Goal: Transaction & Acquisition: Purchase product/service

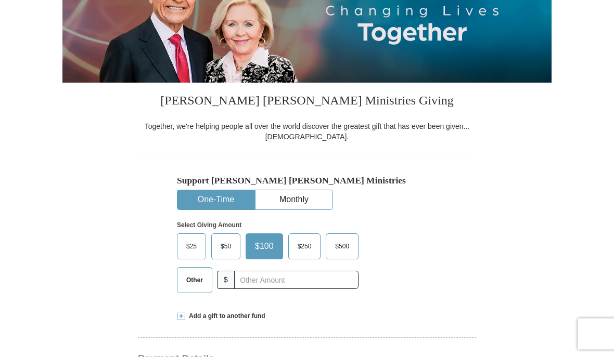
scroll to position [151, 0]
click at [227, 253] on span "$50" at bounding box center [225, 247] width 21 height 16
click at [0, 0] on input "$50" at bounding box center [0, 0] width 0 height 0
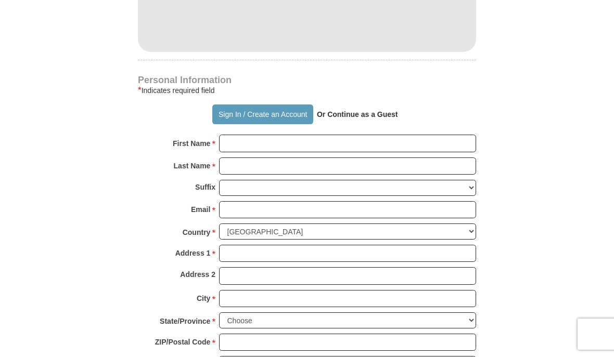
scroll to position [623, 0]
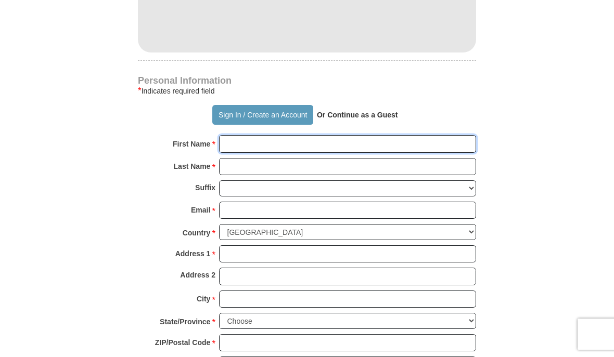
click at [246, 144] on input "First Name *" at bounding box center [347, 144] width 257 height 18
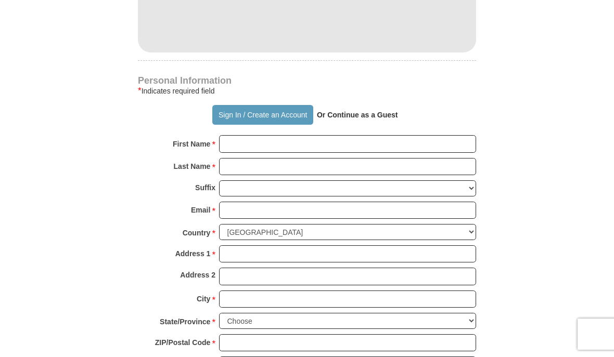
click at [364, 122] on div "Sign In / Create an Account Or Continue as a Guest" at bounding box center [307, 115] width 338 height 20
click at [361, 111] on strong "Or Continue as a Guest" at bounding box center [357, 115] width 81 height 8
click at [353, 119] on p "Or Continue as a Guest" at bounding box center [357, 115] width 88 height 18
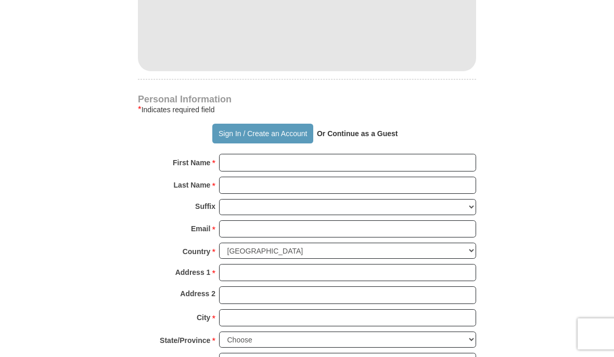
scroll to position [605, 0]
click at [354, 133] on strong "Or Continue as a Guest" at bounding box center [357, 134] width 81 height 8
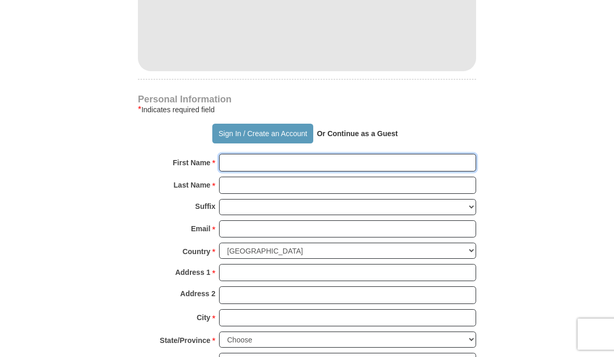
click at [238, 160] on input "First Name *" at bounding box center [347, 163] width 257 height 18
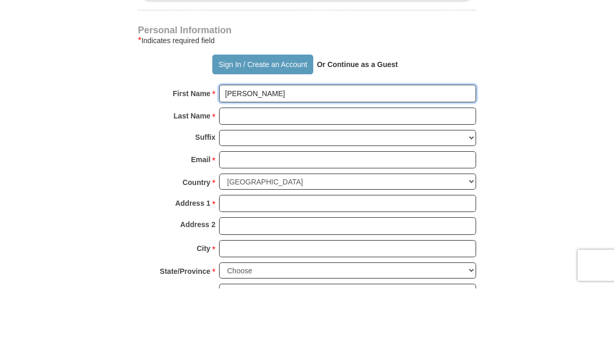
type input "[PERSON_NAME]"
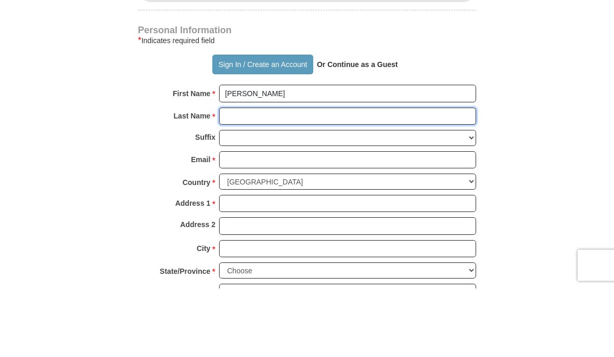
click at [226, 177] on input "Last Name *" at bounding box center [347, 186] width 257 height 18
type input "[PERSON_NAME]"
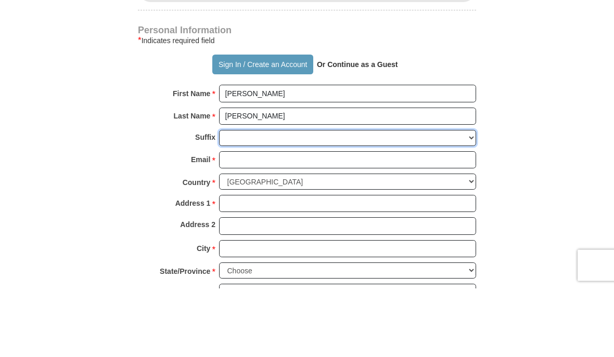
click at [233, 199] on select "[PERSON_NAME] I II III IV V VI" at bounding box center [347, 207] width 257 height 16
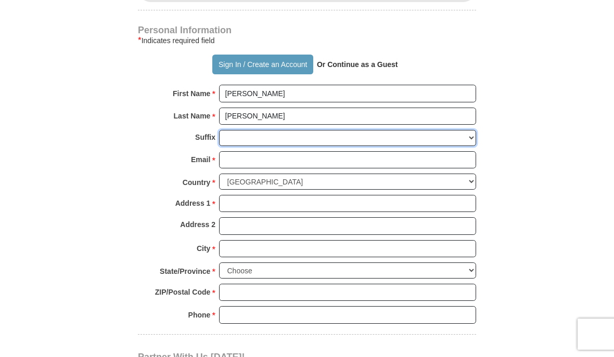
select select "Sr"
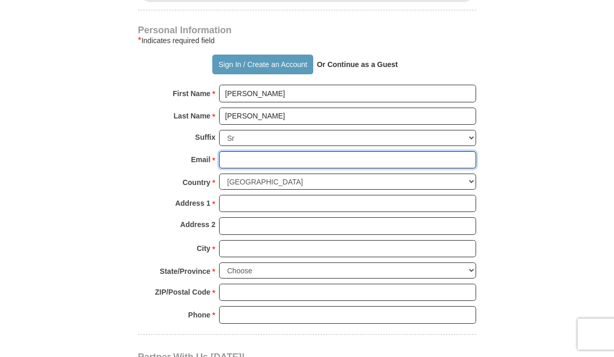
click at [240, 153] on input "Email *" at bounding box center [347, 160] width 257 height 18
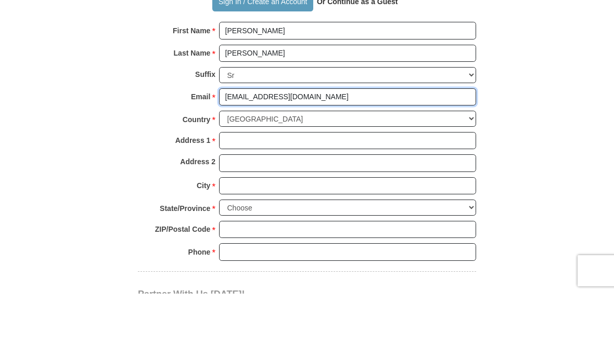
type input "[EMAIL_ADDRESS][DOMAIN_NAME]"
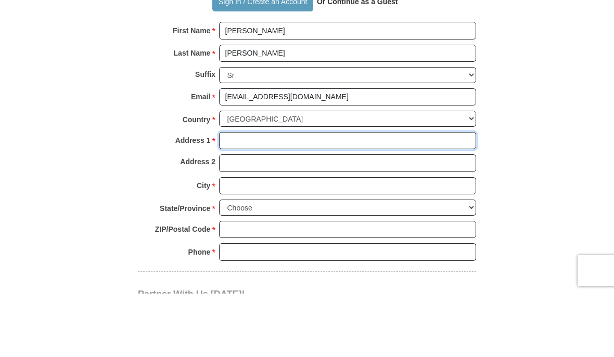
click at [237, 196] on input "Address 1 *" at bounding box center [347, 205] width 257 height 18
type input "[STREET_ADDRESS]"
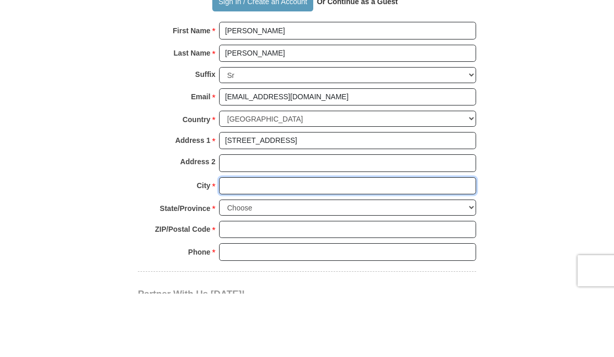
click at [232, 241] on input "City *" at bounding box center [347, 250] width 257 height 18
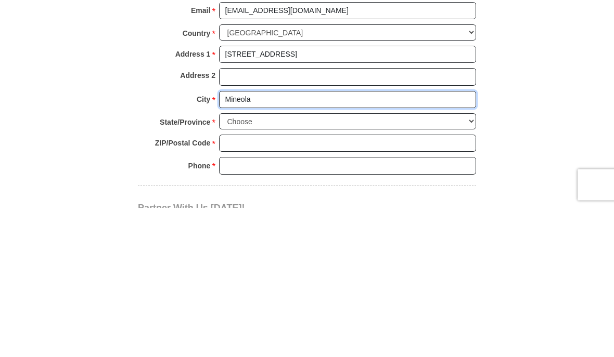
type input "Mineola"
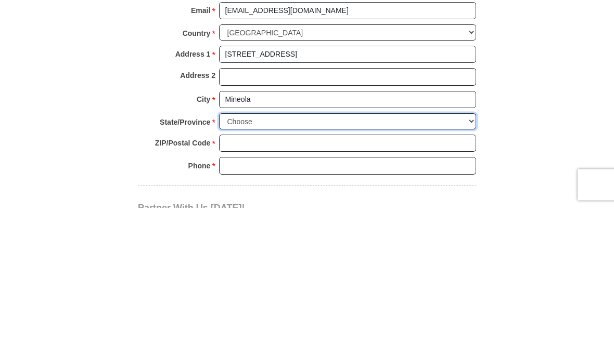
click at [240, 263] on select "Choose [US_STATE] [US_STATE] [US_STATE] [US_STATE] [US_STATE] Armed Forces Amer…" at bounding box center [347, 271] width 257 height 16
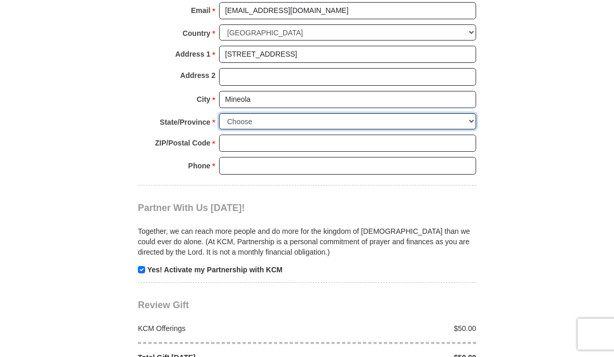
select select "[GEOGRAPHIC_DATA]"
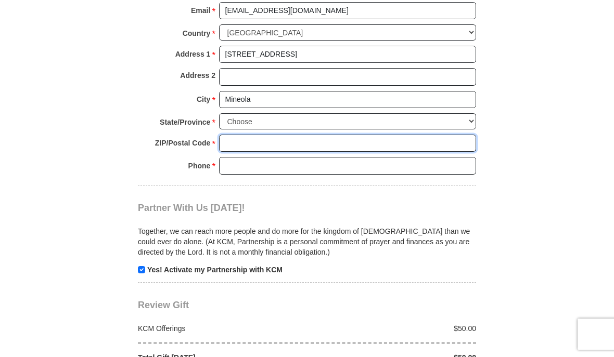
click at [243, 136] on input "ZIP/Postal Code *" at bounding box center [347, 144] width 257 height 18
type input "75773"
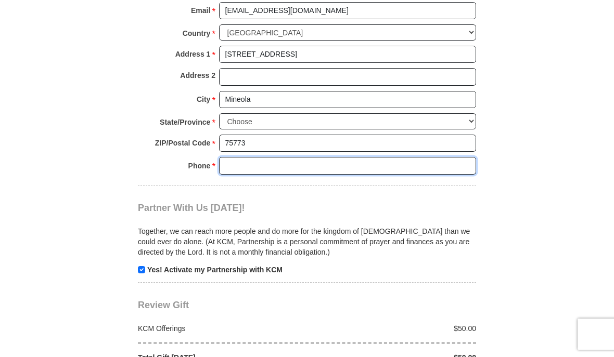
click at [235, 157] on input "Phone * *" at bounding box center [347, 166] width 257 height 18
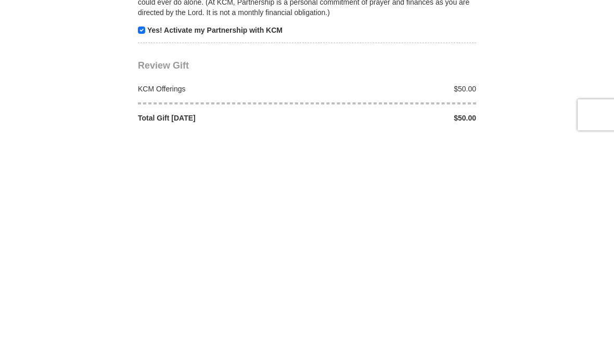
scroll to position [844, 0]
type input "2145371884"
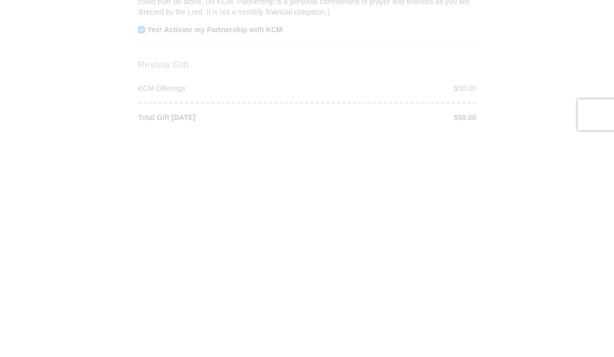
scroll to position [1064, 0]
